Goal: Use online tool/utility

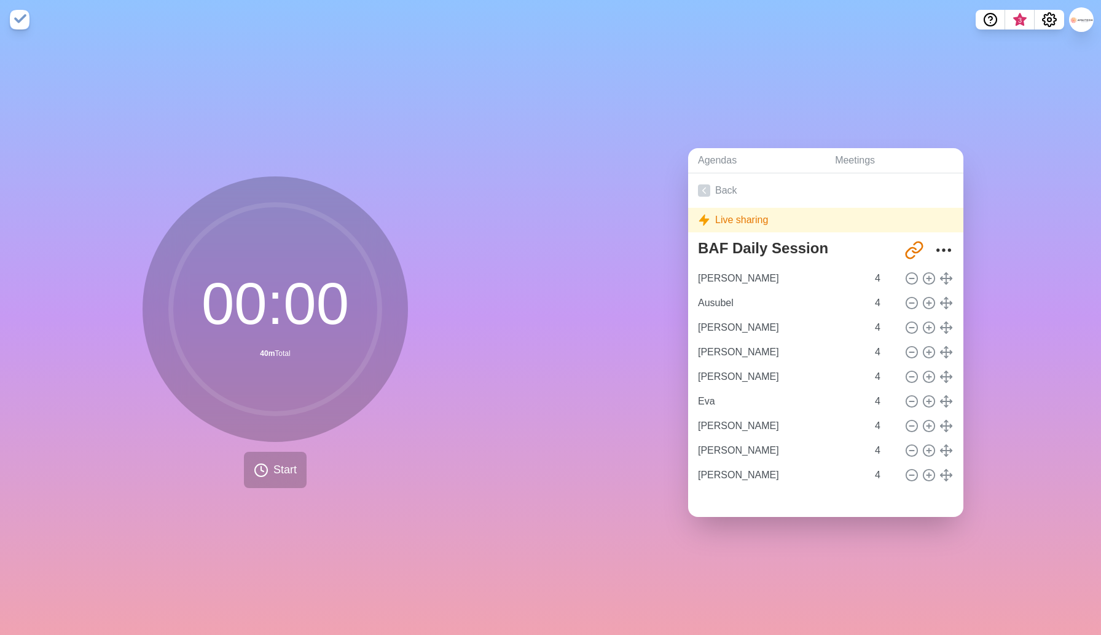
scroll to position [16, 0]
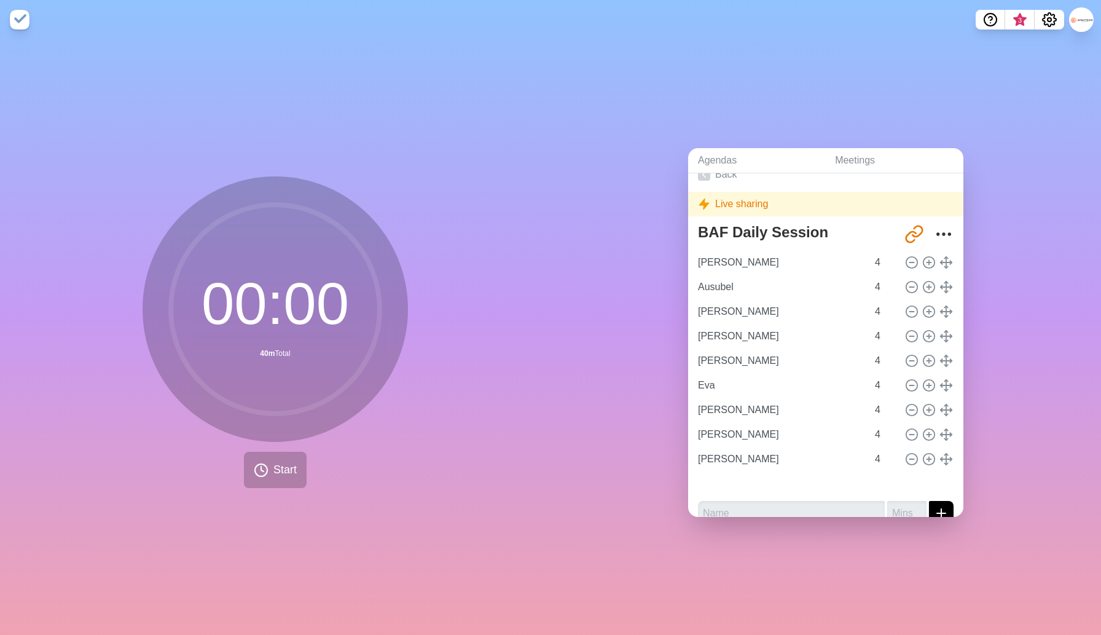
type input "Ausubel"
type input "[PERSON_NAME]"
type input "Eva"
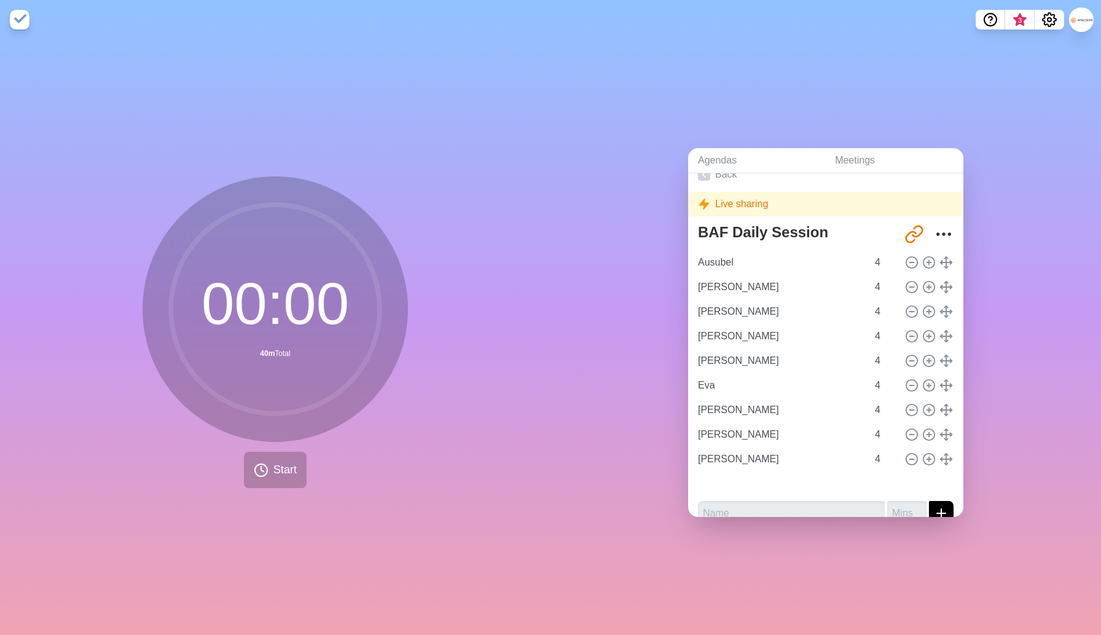
type input "[PERSON_NAME]"
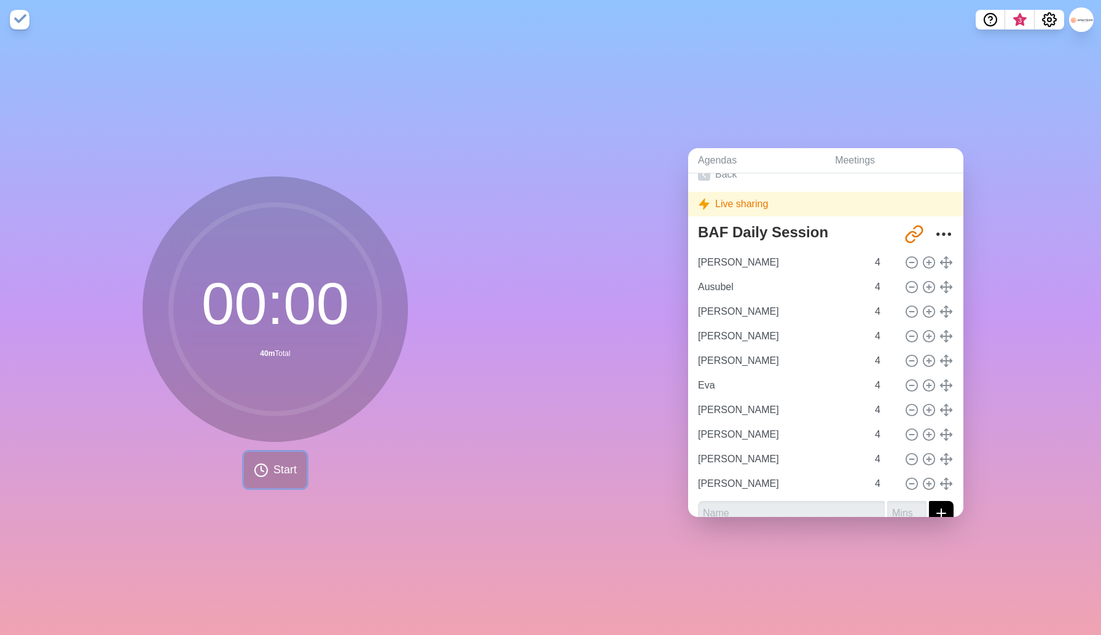
click at [263, 460] on button "Start" at bounding box center [275, 470] width 63 height 36
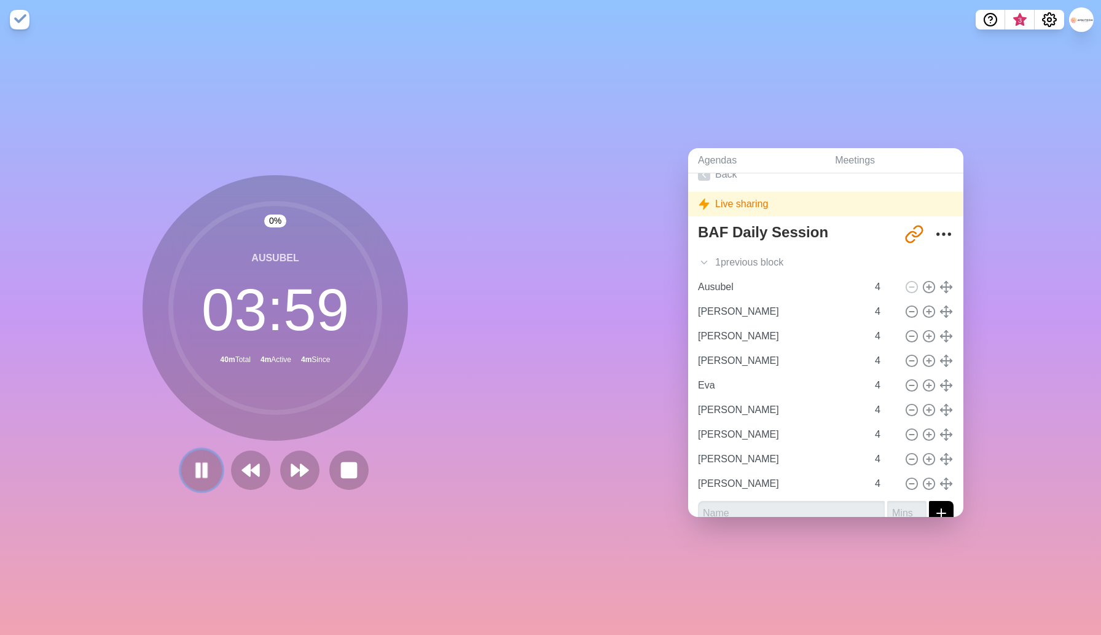
click at [195, 468] on icon at bounding box center [201, 470] width 21 height 21
click at [197, 461] on icon at bounding box center [201, 470] width 21 height 21
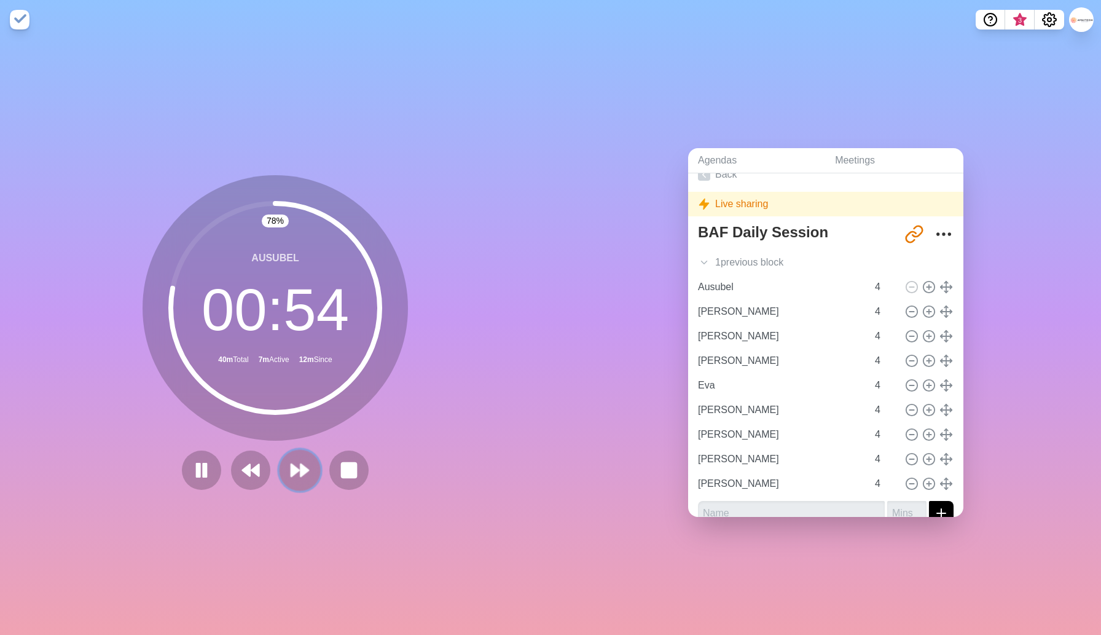
click at [302, 470] on polygon at bounding box center [304, 470] width 8 height 12
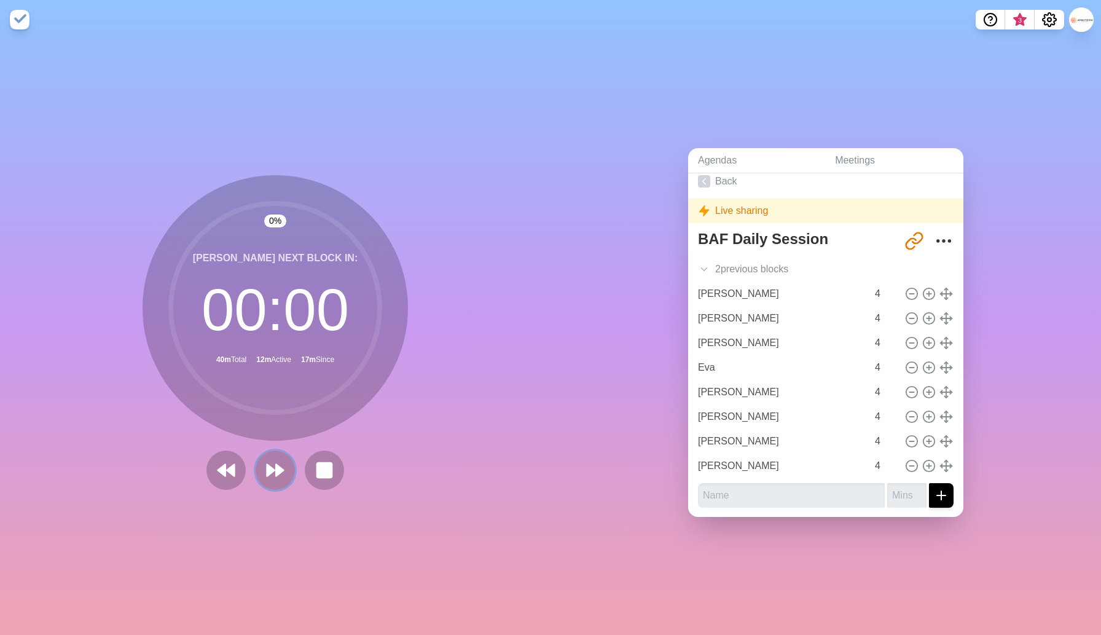
scroll to position [0, 0]
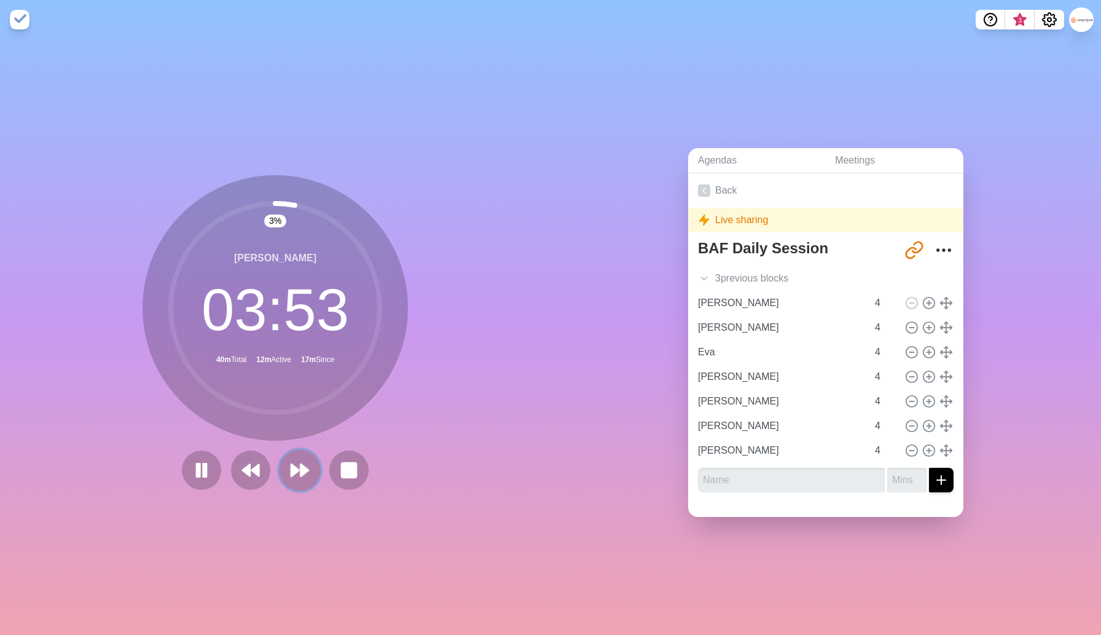
click at [302, 474] on polygon at bounding box center [304, 470] width 8 height 12
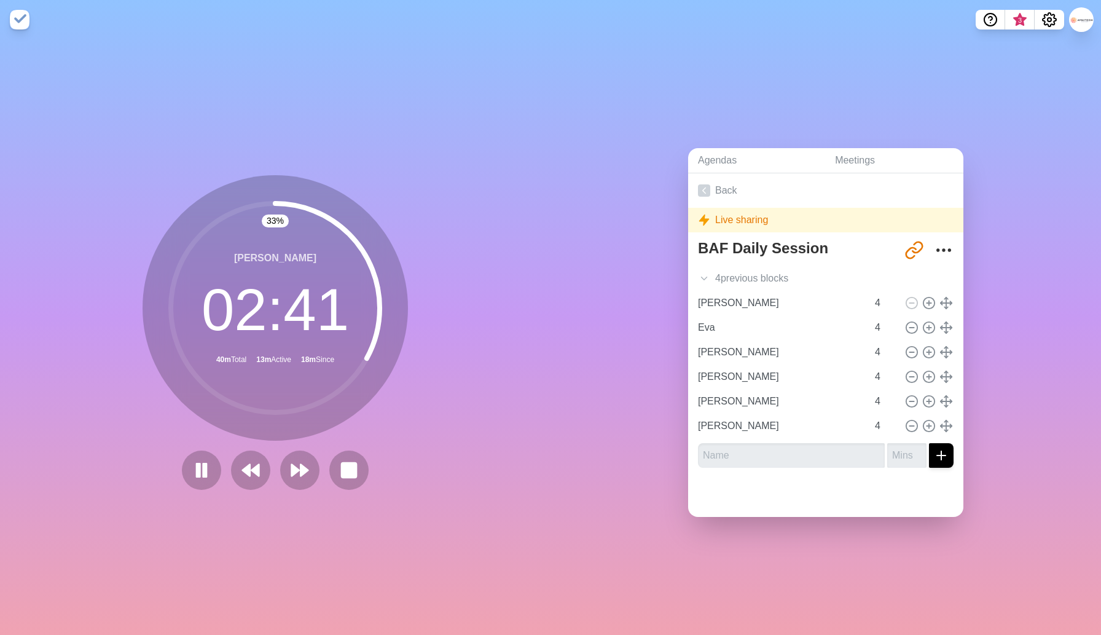
click at [312, 443] on div "33 % [PERSON_NAME] 02 : 41 40m Total 13m Active 18m Since" at bounding box center [275, 332] width 265 height 315
click at [297, 477] on icon at bounding box center [299, 470] width 21 height 21
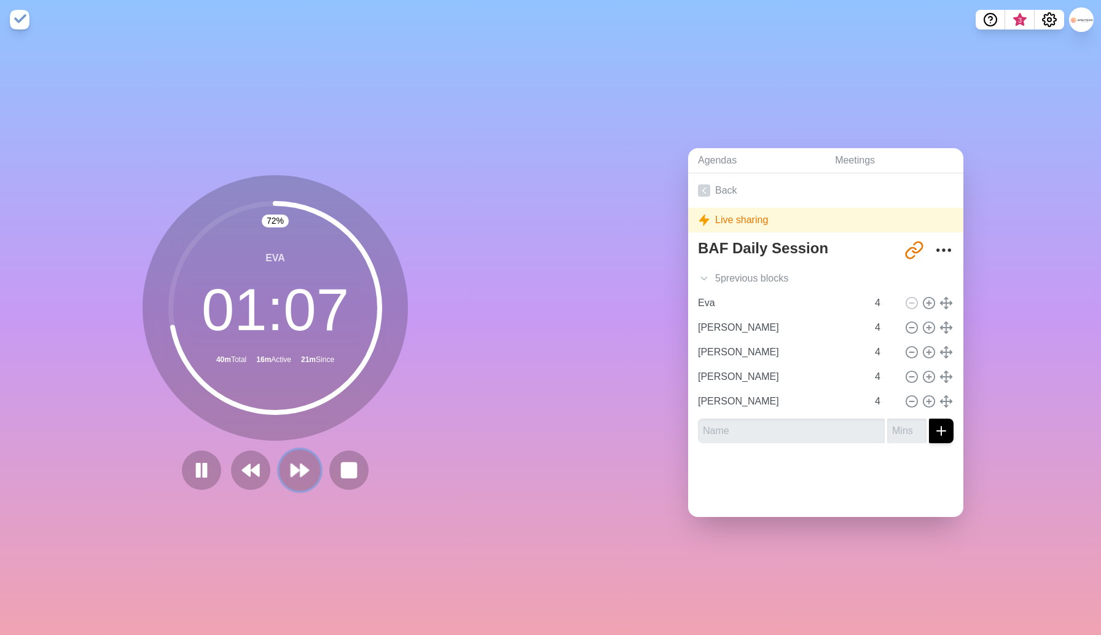
click at [299, 474] on icon at bounding box center [299, 470] width 21 height 21
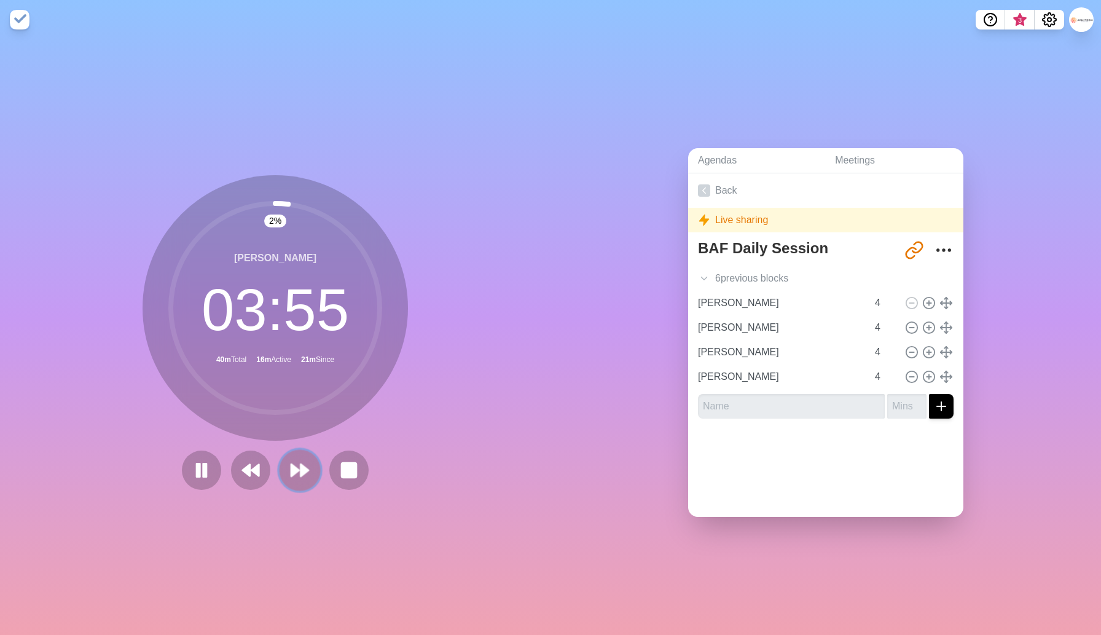
click at [299, 474] on icon at bounding box center [299, 470] width 21 height 21
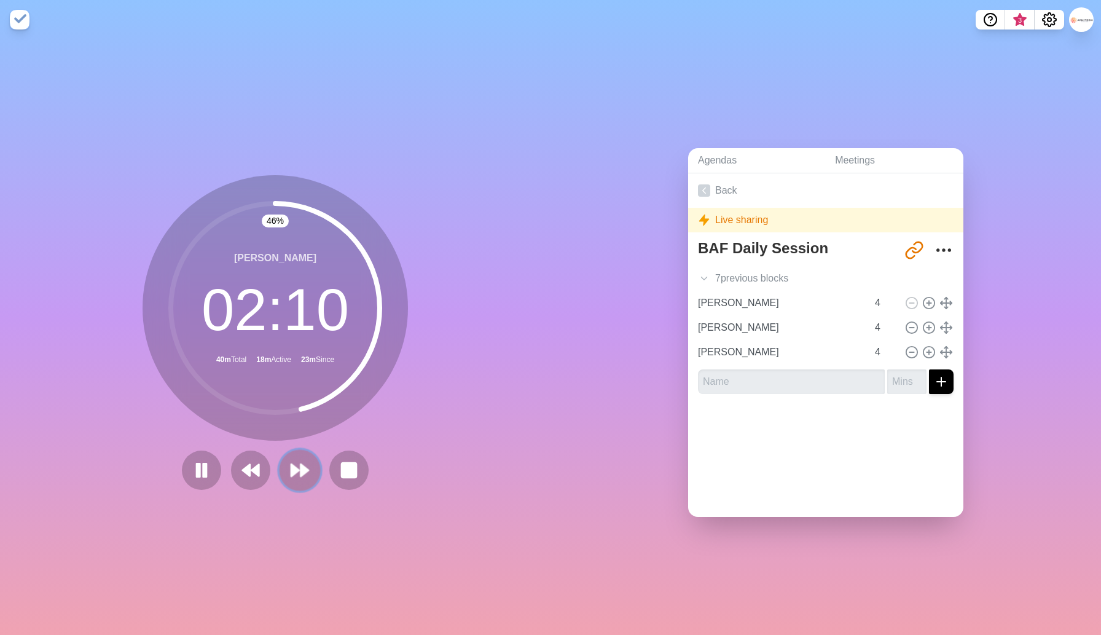
click at [300, 469] on polygon at bounding box center [304, 470] width 8 height 12
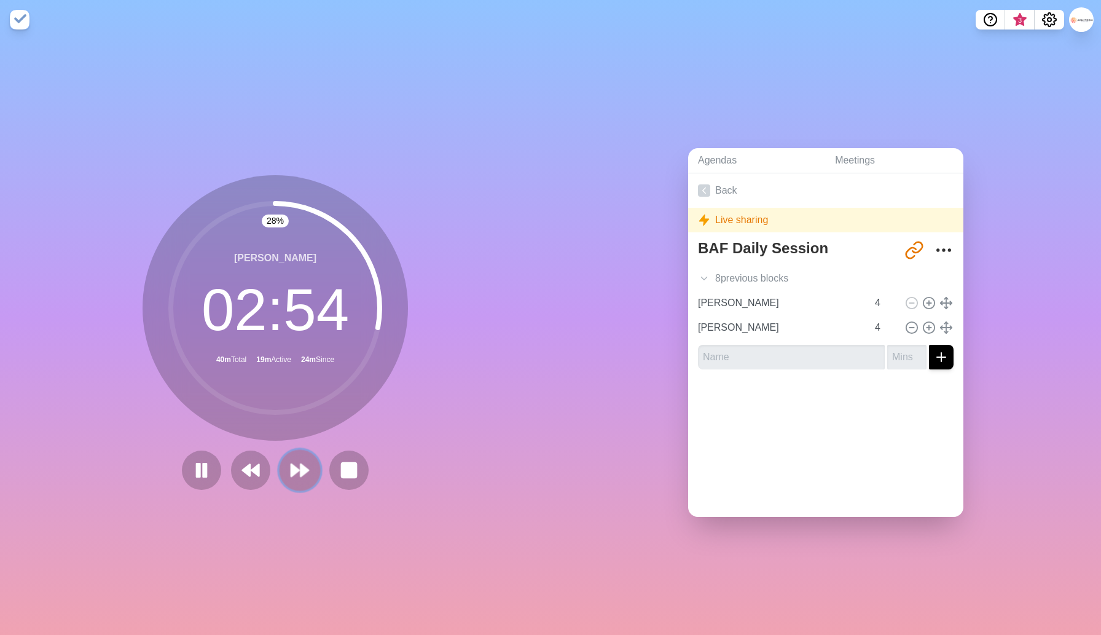
click at [289, 473] on icon at bounding box center [299, 470] width 21 height 21
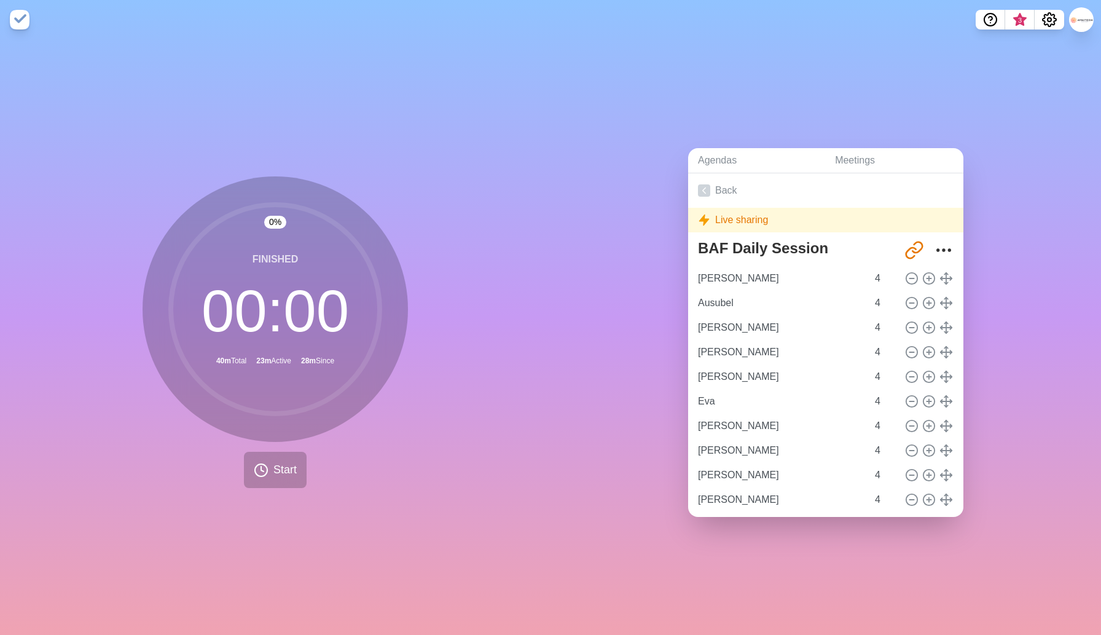
click at [662, 562] on div "Agendas Meetings Back Live sharing BAF Daily Session [URL][DOMAIN_NAME] [PERSON…" at bounding box center [825, 336] width 550 height 595
